Goal: Task Accomplishment & Management: Manage account settings

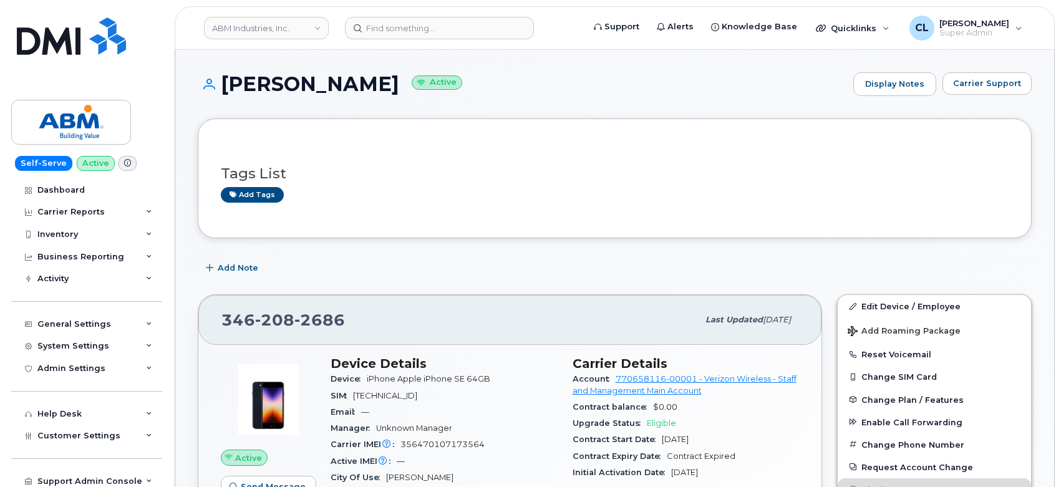
scroll to position [197, 0]
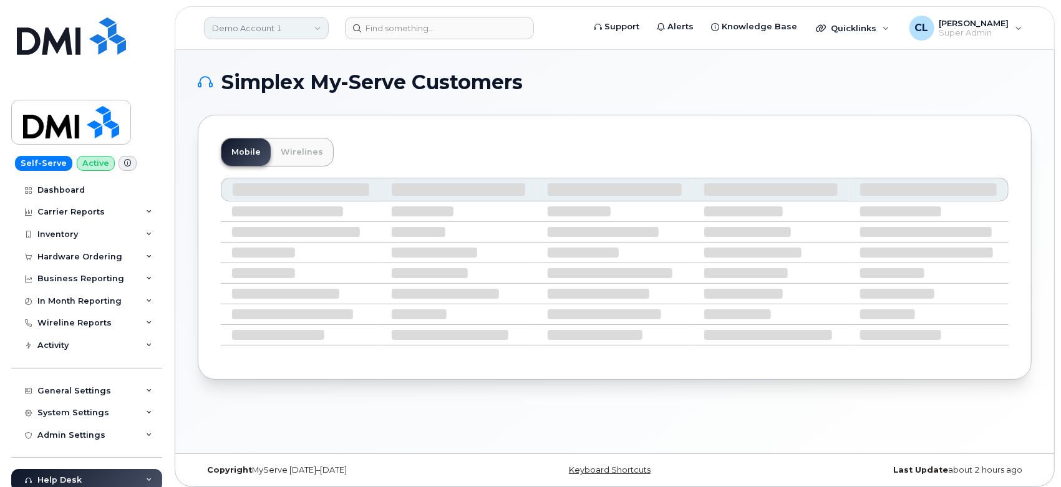
click at [249, 23] on link "Demo Account 1" at bounding box center [266, 28] width 125 height 22
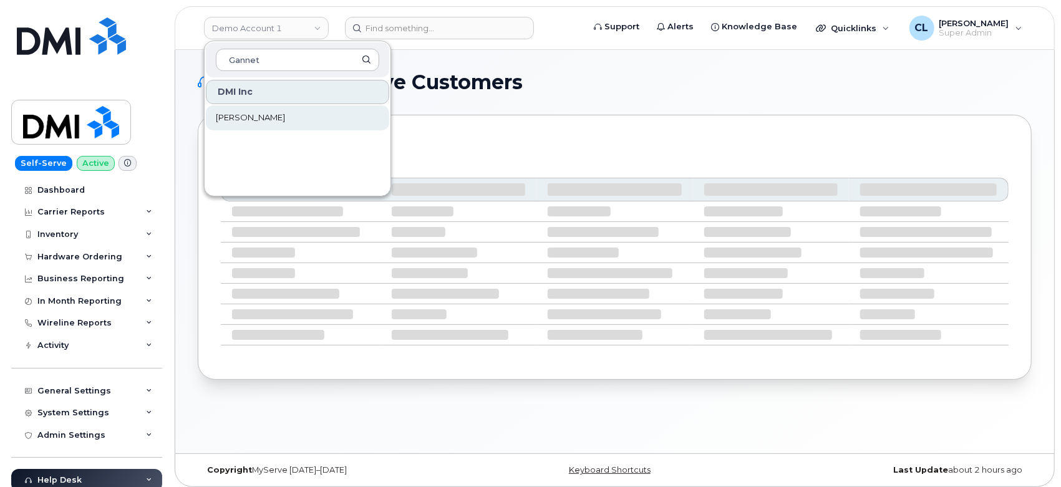
type input "Gannet"
drag, startPoint x: 274, startPoint y: 104, endPoint x: 268, endPoint y: 119, distance: 16.2
click at [274, 107] on link "Gannett Fleming" at bounding box center [297, 117] width 183 height 25
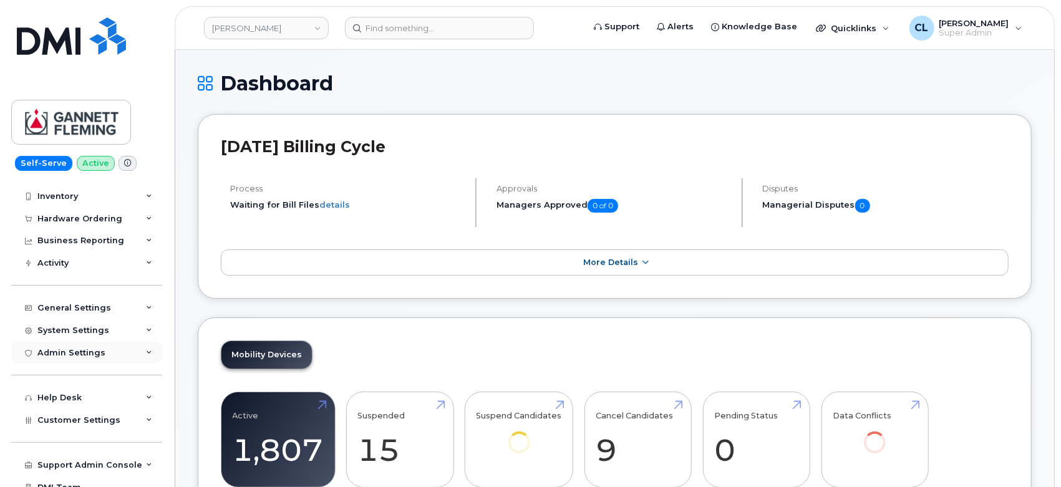
scroll to position [71, 0]
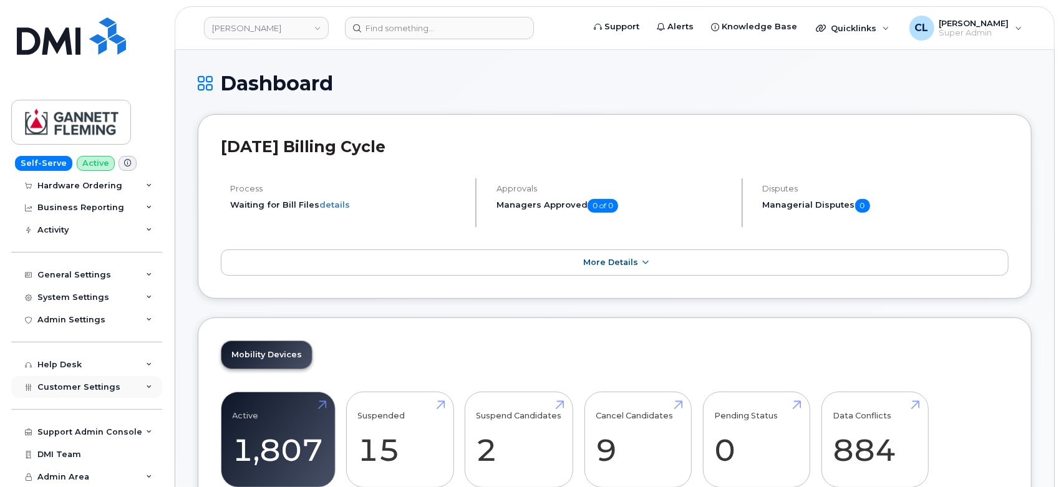
click at [140, 390] on div "Customer Settings" at bounding box center [86, 387] width 151 height 22
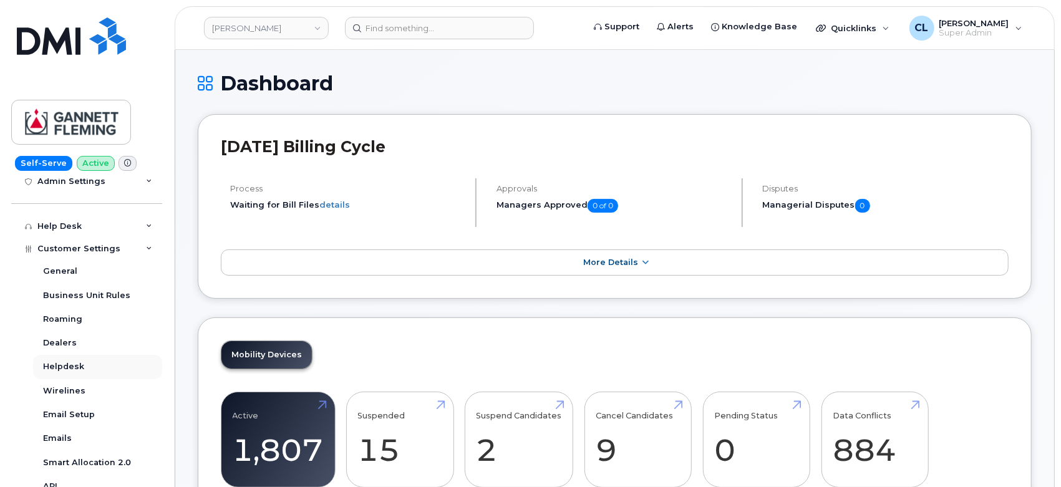
scroll to position [349, 0]
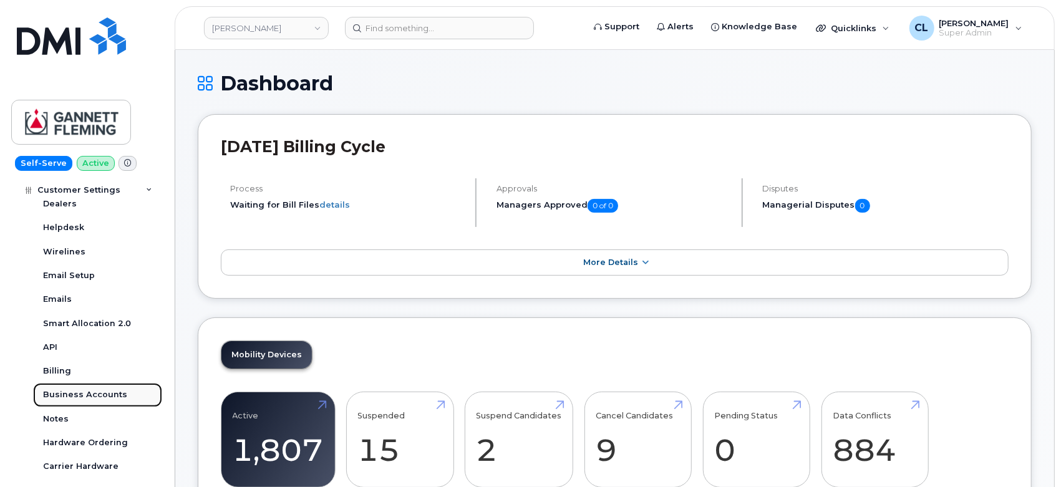
click at [104, 393] on div "Business Accounts" at bounding box center [85, 394] width 84 height 11
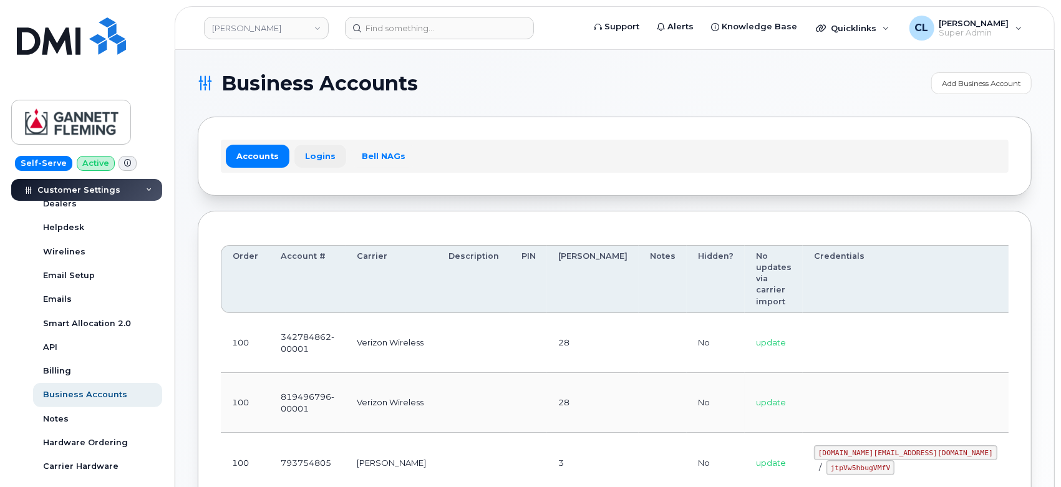
click at [318, 153] on link "Logins" at bounding box center [320, 156] width 52 height 22
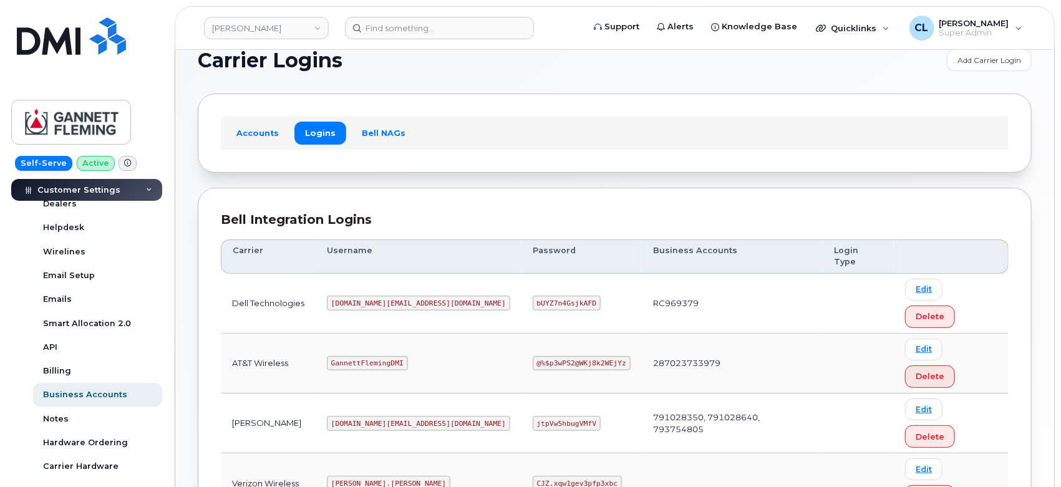
scroll to position [36, 0]
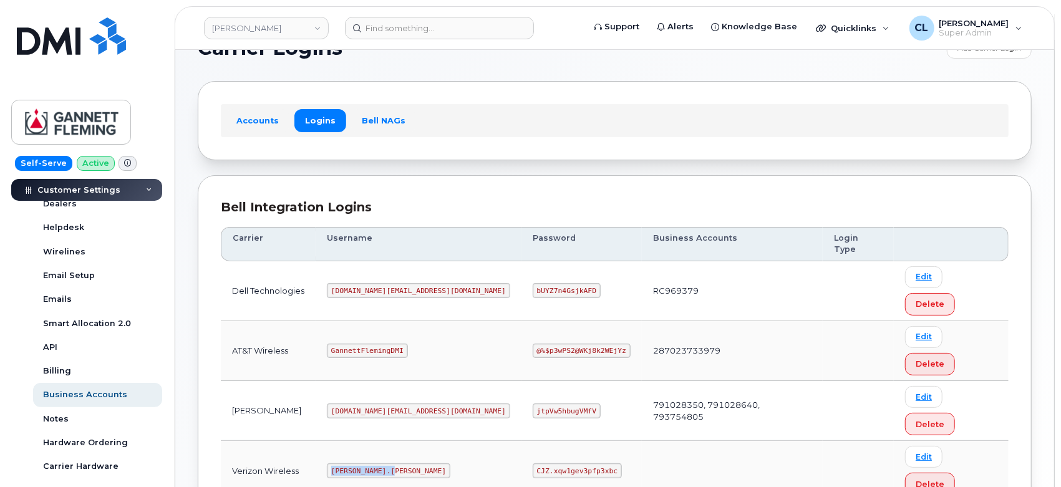
drag, startPoint x: 402, startPoint y: 366, endPoint x: 324, endPoint y: 350, distance: 79.7
click at [324, 441] on tr "Verizon Wireless MICHAEL.PARTACK CJZ.xqw1gev3pfp3xbc Edit Delete" at bounding box center [615, 471] width 788 height 60
copy tr "MICHAEL.PARTACK"
drag, startPoint x: 561, startPoint y: 364, endPoint x: 472, endPoint y: 363, distance: 89.2
click at [522, 441] on td "CJZ.xqw1gev3pfp3xbc" at bounding box center [582, 471] width 120 height 60
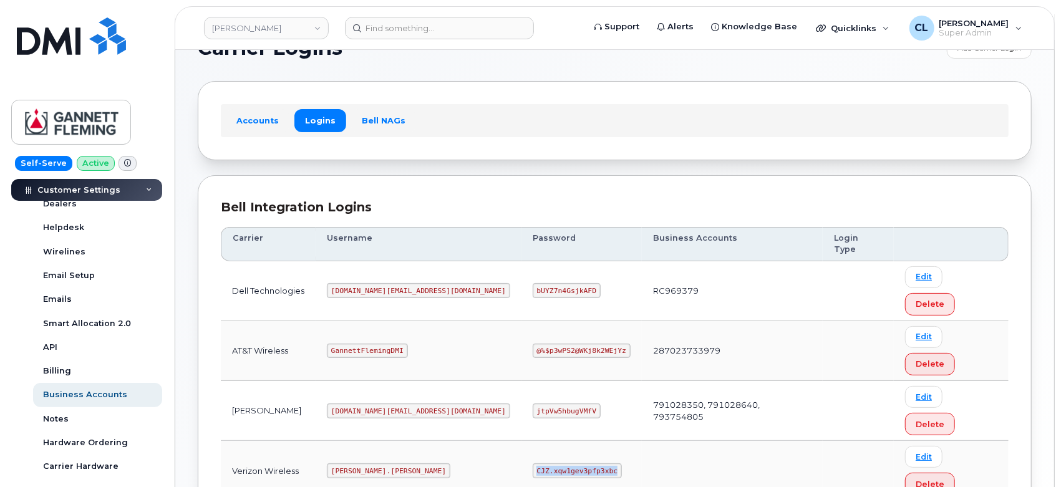
copy code "CJZ.xqw1gev3pfp3xbc"
click at [931, 193] on div "Bell Integration Logins Carrier Username Password Business Accounts Login Type …" at bounding box center [615, 355] width 834 height 361
